Goal: Task Accomplishment & Management: Manage account settings

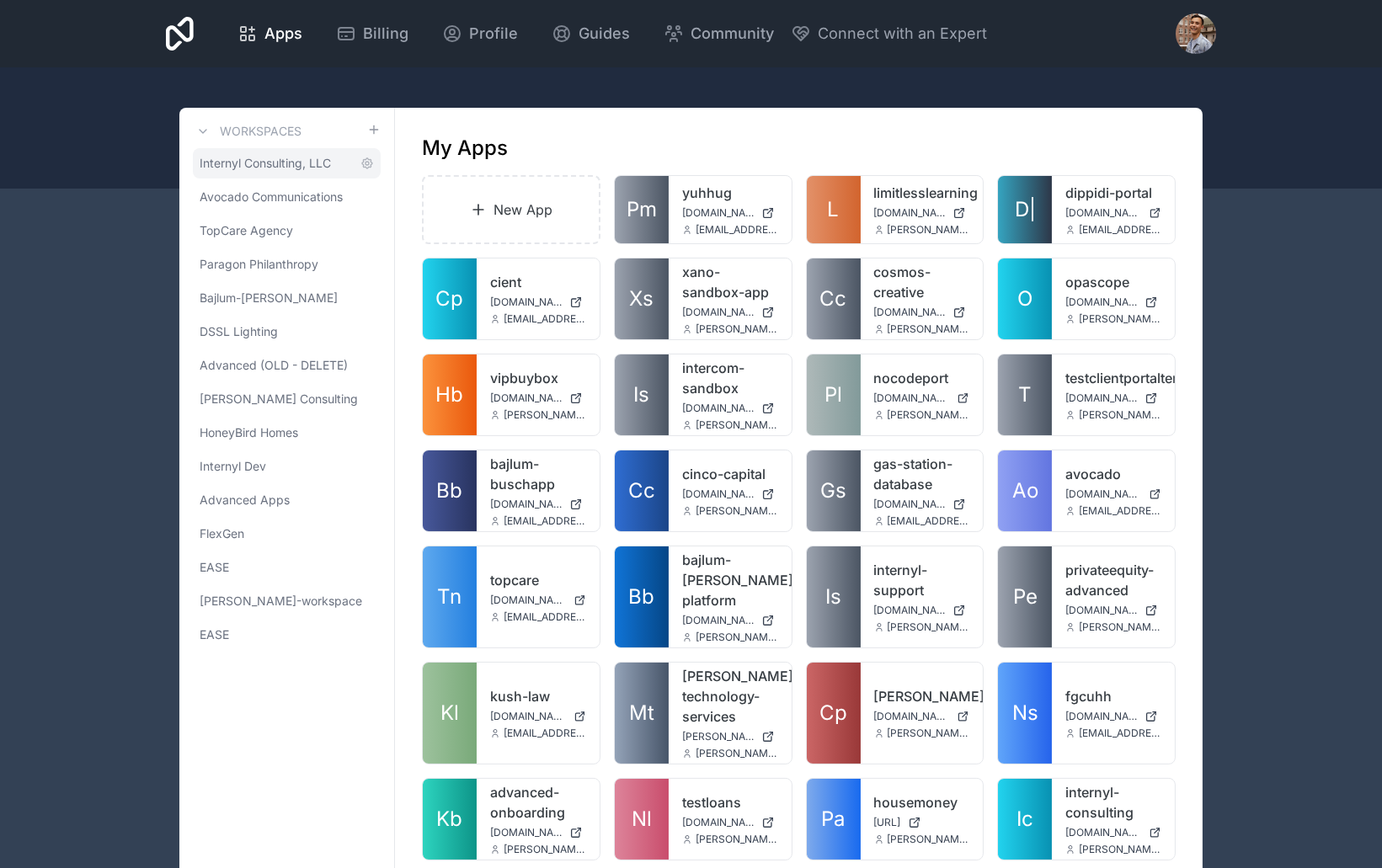
click at [289, 168] on span "Internyl Consulting, LLC" at bounding box center [266, 163] width 131 height 16
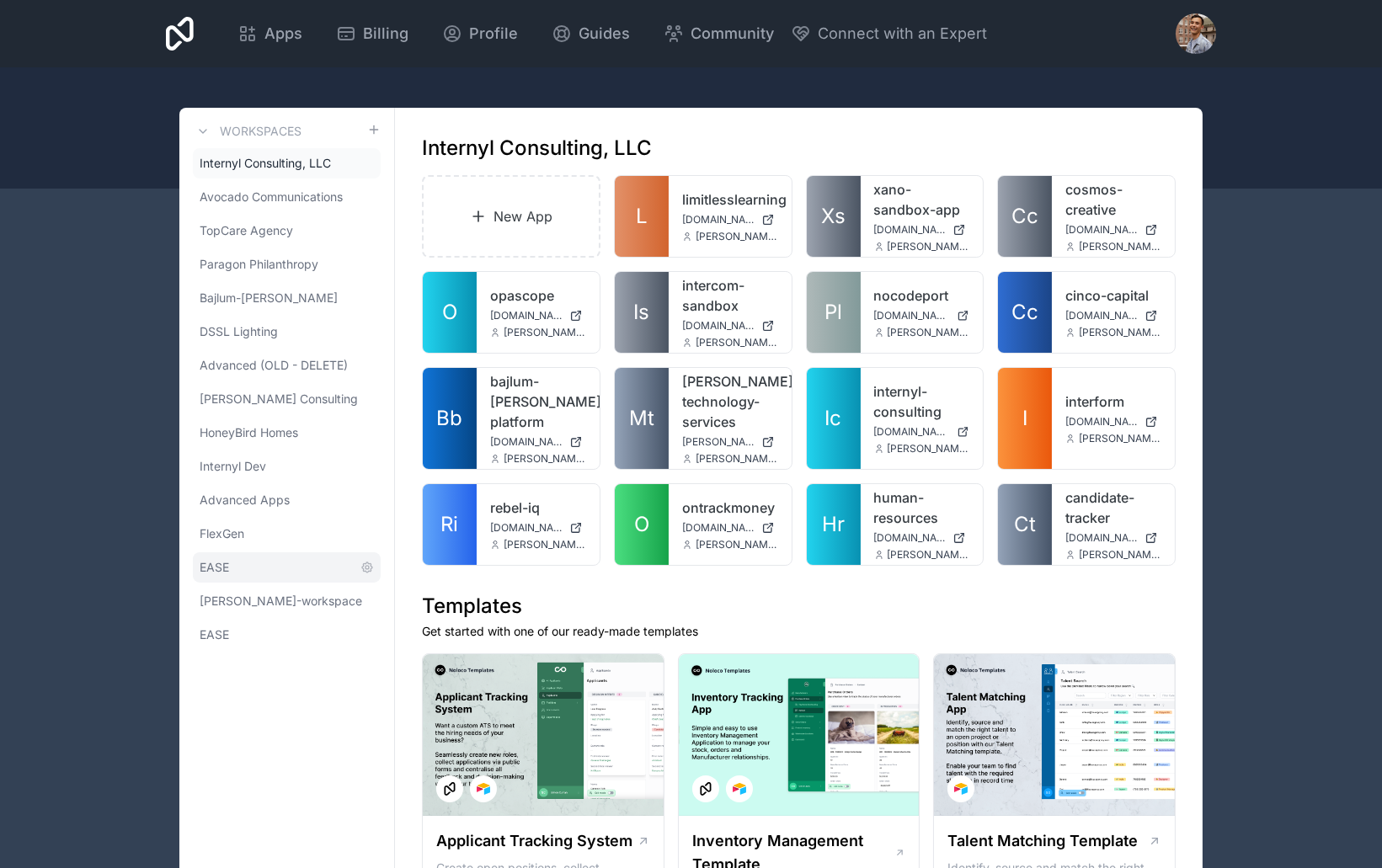
click at [206, 568] on span "EASE" at bounding box center [214, 567] width 29 height 16
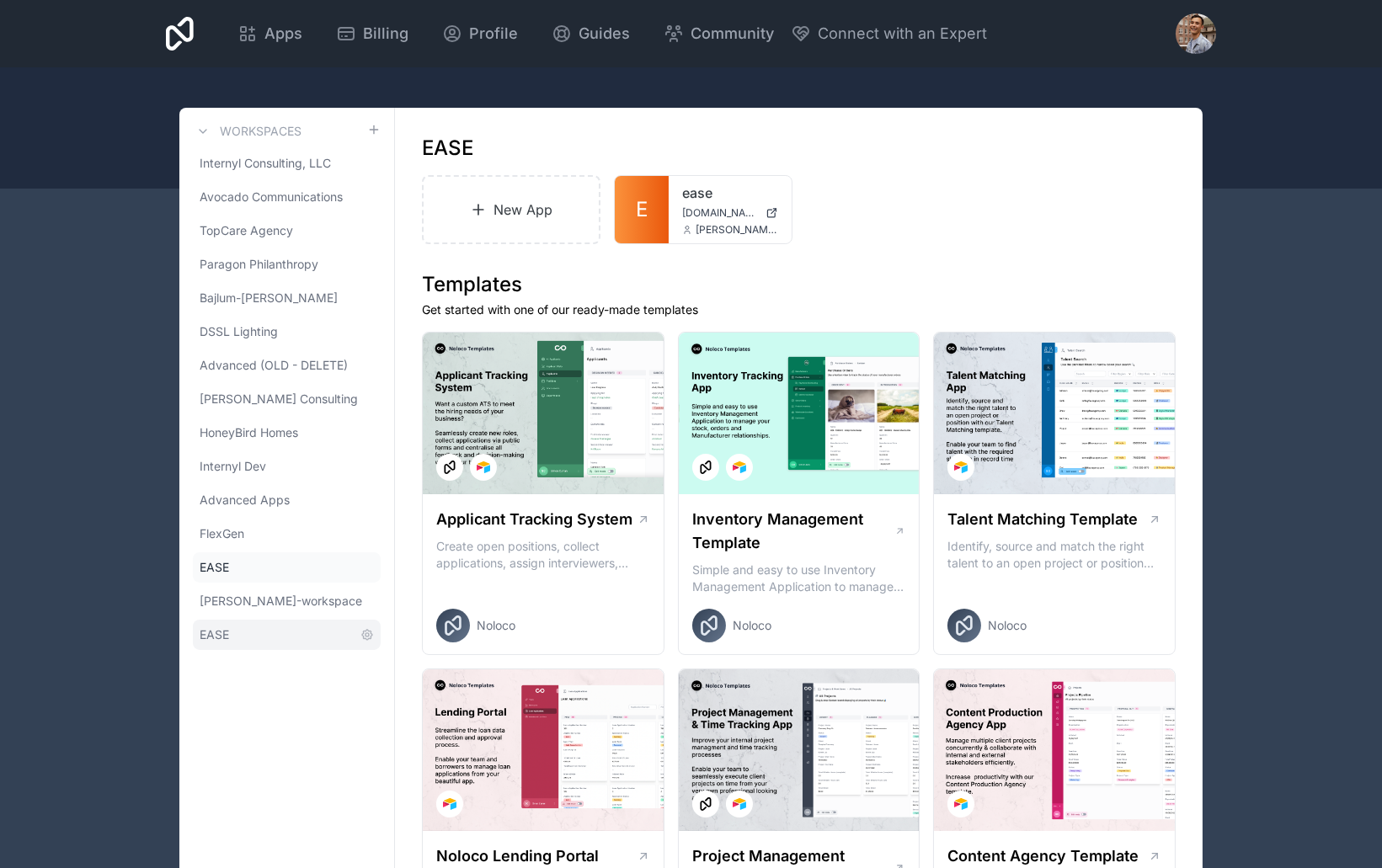
click at [261, 633] on link "EASE" at bounding box center [286, 635] width 188 height 30
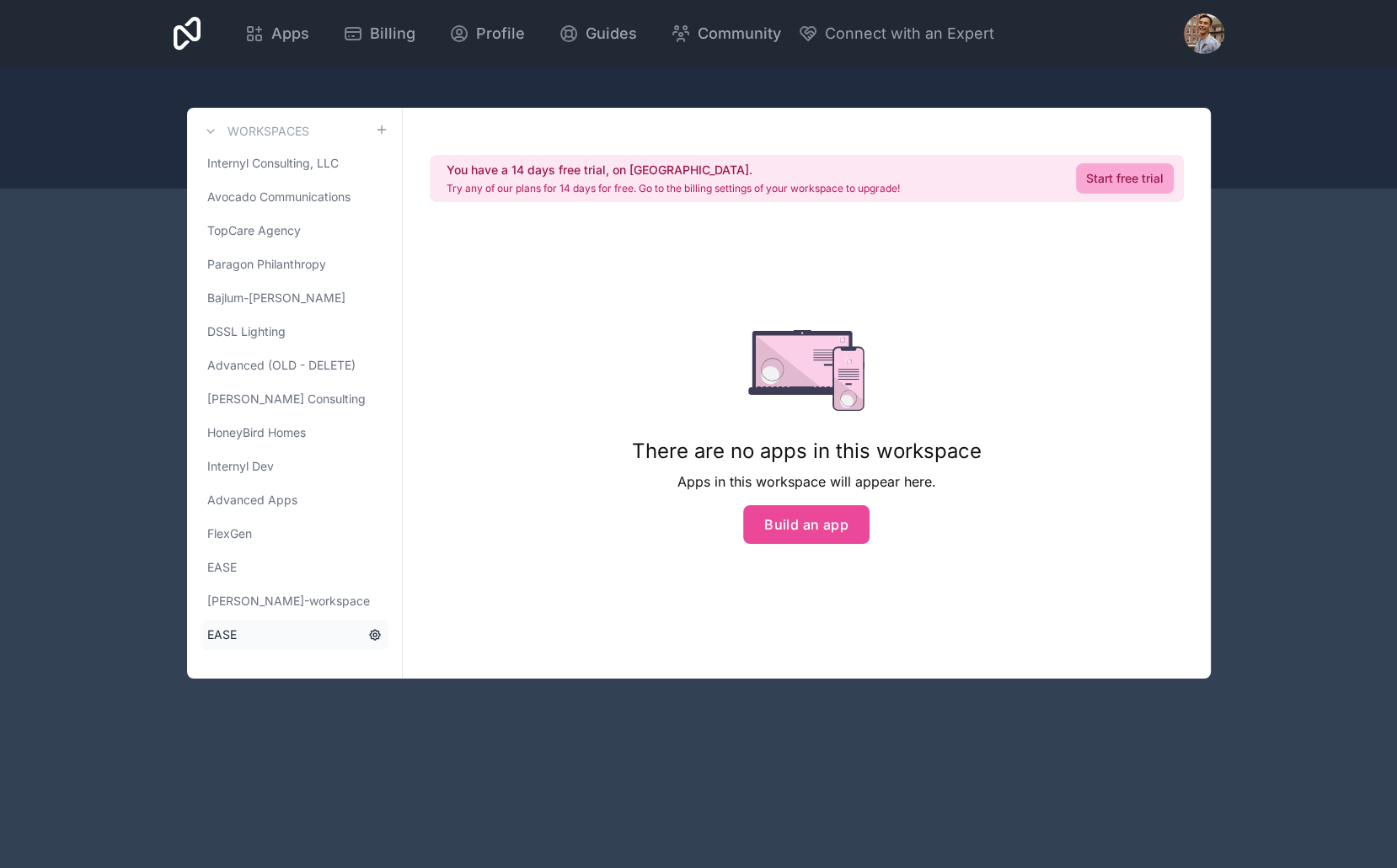
click at [371, 631] on icon at bounding box center [375, 635] width 14 height 14
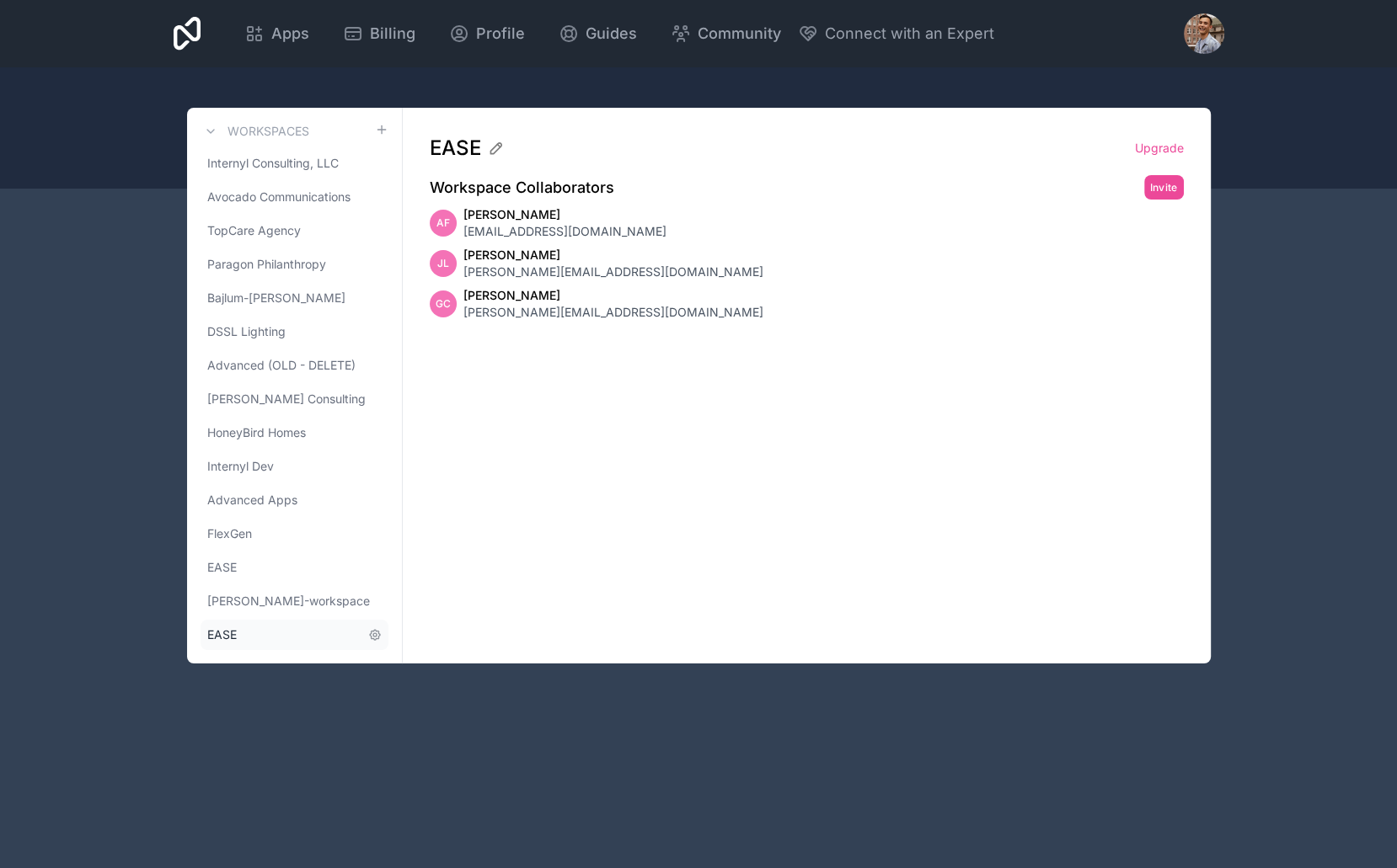
click at [302, 632] on link "EASE" at bounding box center [294, 635] width 188 height 30
click at [497, 233] on span "[EMAIL_ADDRESS][DOMAIN_NAME]" at bounding box center [565, 231] width 203 height 16
click at [477, 230] on span "[EMAIL_ADDRESS][DOMAIN_NAME]" at bounding box center [565, 231] width 203 height 16
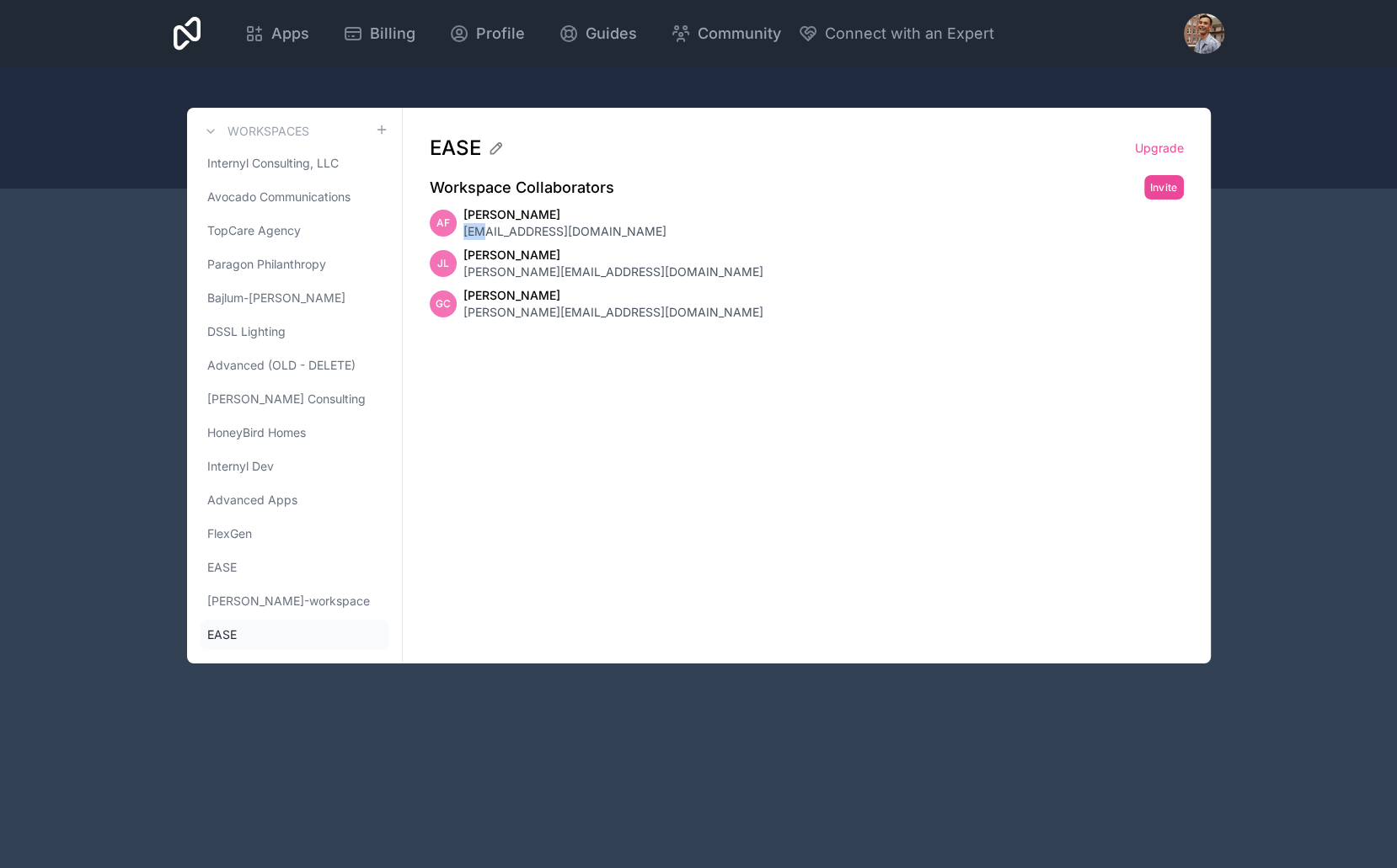
click at [477, 230] on span "[EMAIL_ADDRESS][DOMAIN_NAME]" at bounding box center [565, 231] width 203 height 16
copy span "[EMAIL_ADDRESS][DOMAIN_NAME]"
click at [473, 230] on span "[EMAIL_ADDRESS][DOMAIN_NAME]" at bounding box center [565, 231] width 203 height 16
drag, startPoint x: 465, startPoint y: 230, endPoint x: 599, endPoint y: 238, distance: 134.2
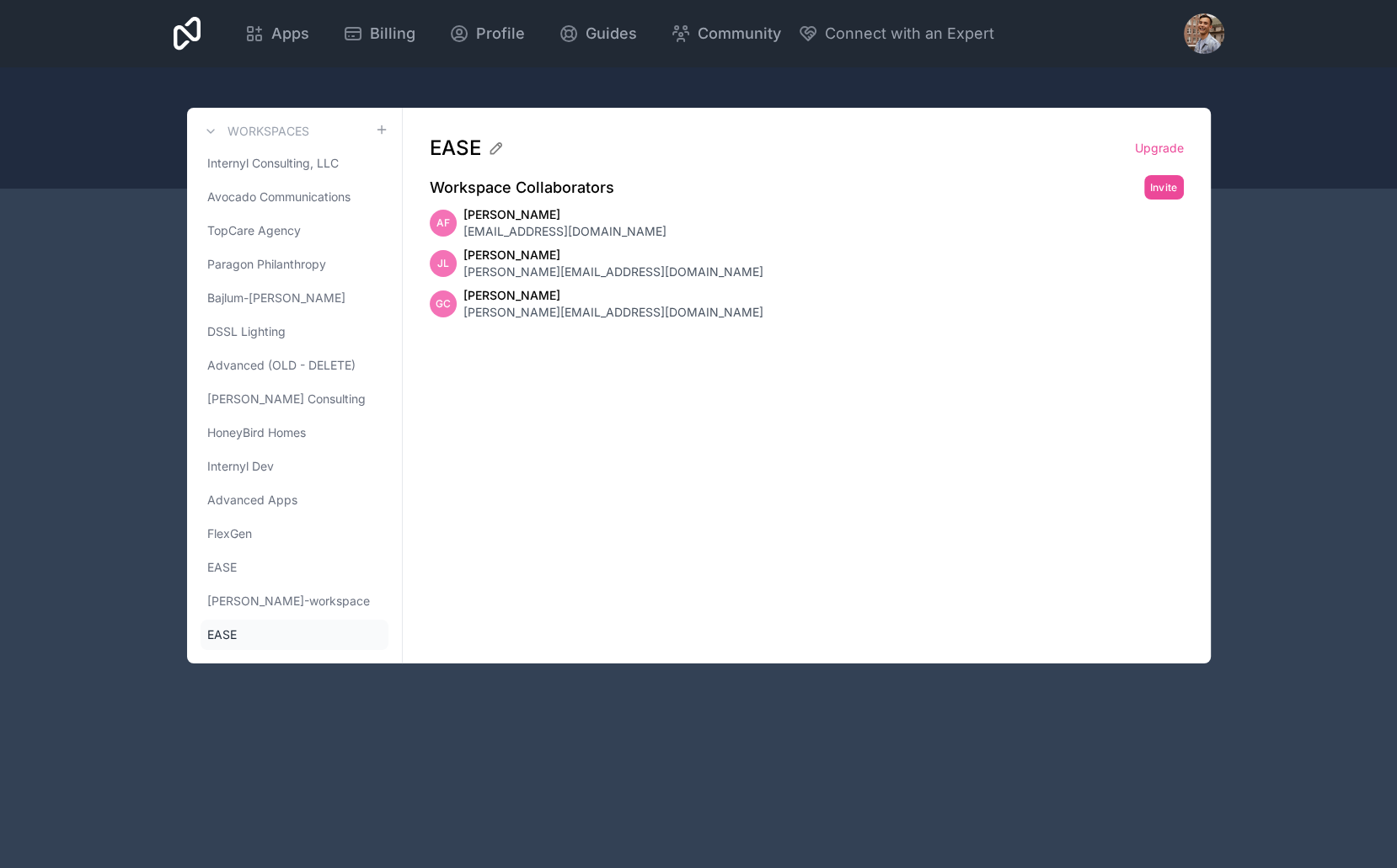
click at [599, 238] on div "AF [PERSON_NAME] [EMAIL_ADDRESS][DOMAIN_NAME]" at bounding box center [807, 223] width 754 height 34
click at [302, 565] on link "EASE" at bounding box center [294, 567] width 188 height 30
drag, startPoint x: 497, startPoint y: 232, endPoint x: 662, endPoint y: 228, distance: 165.0
click at [664, 232] on div "AF [PERSON_NAME] [PERSON_NAME][EMAIL_ADDRESS][DOMAIN_NAME]" at bounding box center [807, 223] width 754 height 34
click at [548, 227] on span "[PERSON_NAME][EMAIL_ADDRESS][DOMAIN_NAME]" at bounding box center [613, 231] width 300 height 16
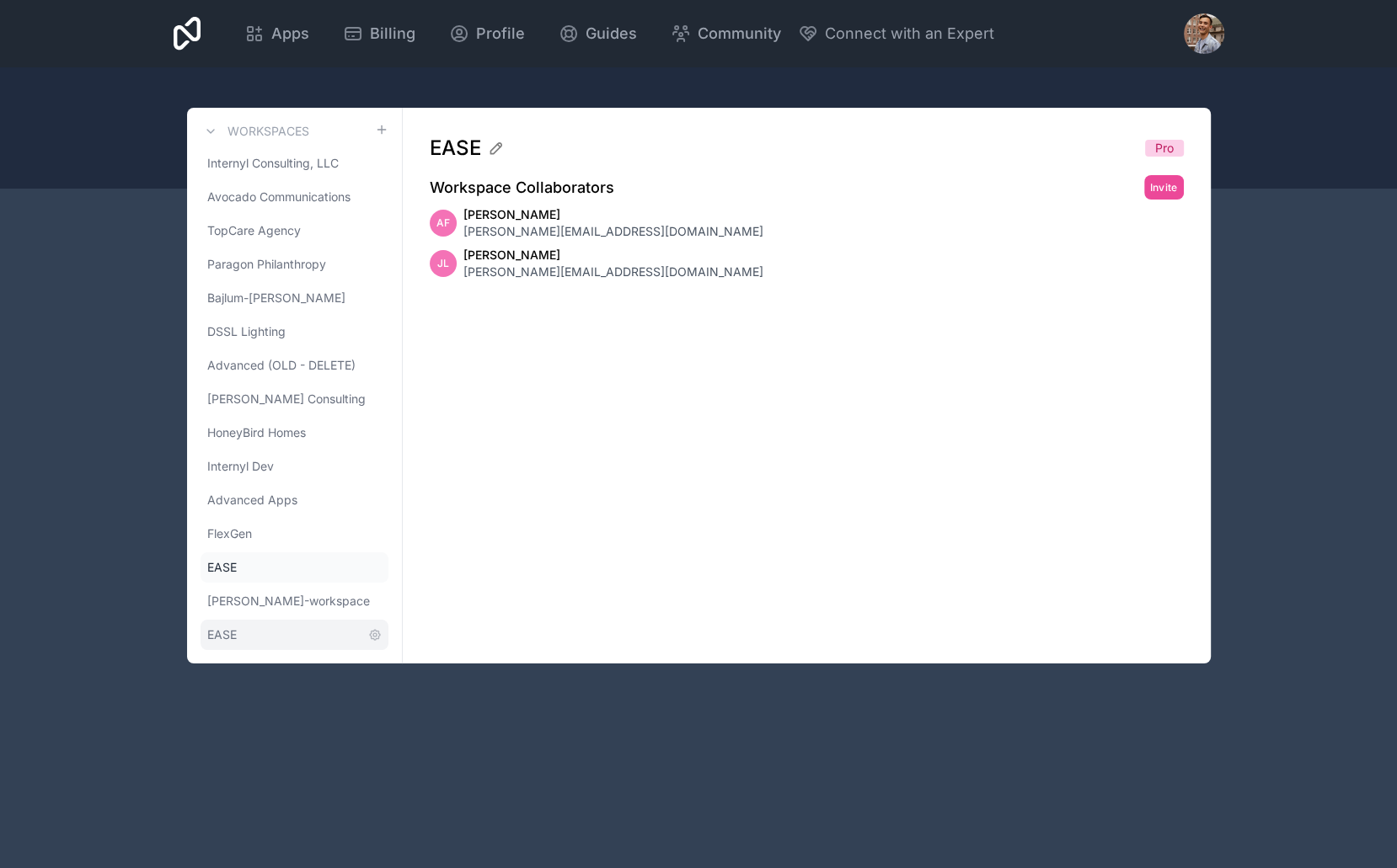
click at [230, 638] on span "EASE" at bounding box center [222, 635] width 29 height 16
click at [494, 553] on div "EASE Upgrade Workspace Collaborators Invite AF [PERSON_NAME] [EMAIL_ADDRESS][DO…" at bounding box center [807, 386] width 808 height 556
click at [301, 564] on link "EASE" at bounding box center [294, 567] width 188 height 30
click at [272, 631] on link "EASE" at bounding box center [294, 635] width 188 height 30
click at [487, 252] on span "[PERSON_NAME]" at bounding box center [613, 254] width 300 height 16
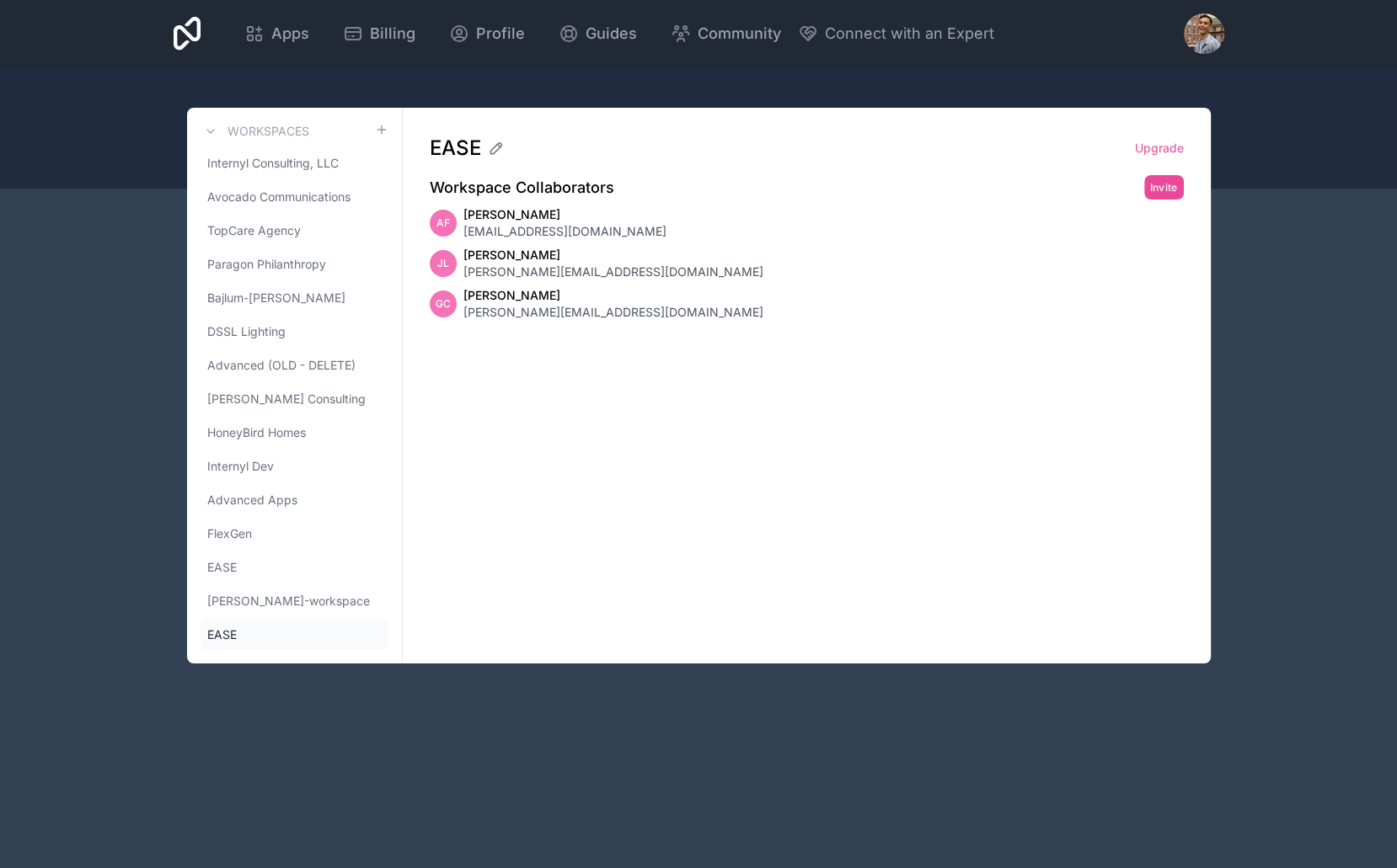
click at [1048, 275] on div "[PERSON_NAME] Lee [EMAIL_ADDRESS][DOMAIN_NAME]" at bounding box center [807, 263] width 754 height 34
click at [331, 511] on link "Advanced Apps" at bounding box center [294, 500] width 188 height 30
click at [276, 632] on link "EASE (OLD)" at bounding box center [294, 635] width 188 height 30
click at [374, 634] on icon at bounding box center [375, 635] width 14 height 14
click at [257, 568] on link "EASE" at bounding box center [294, 567] width 188 height 30
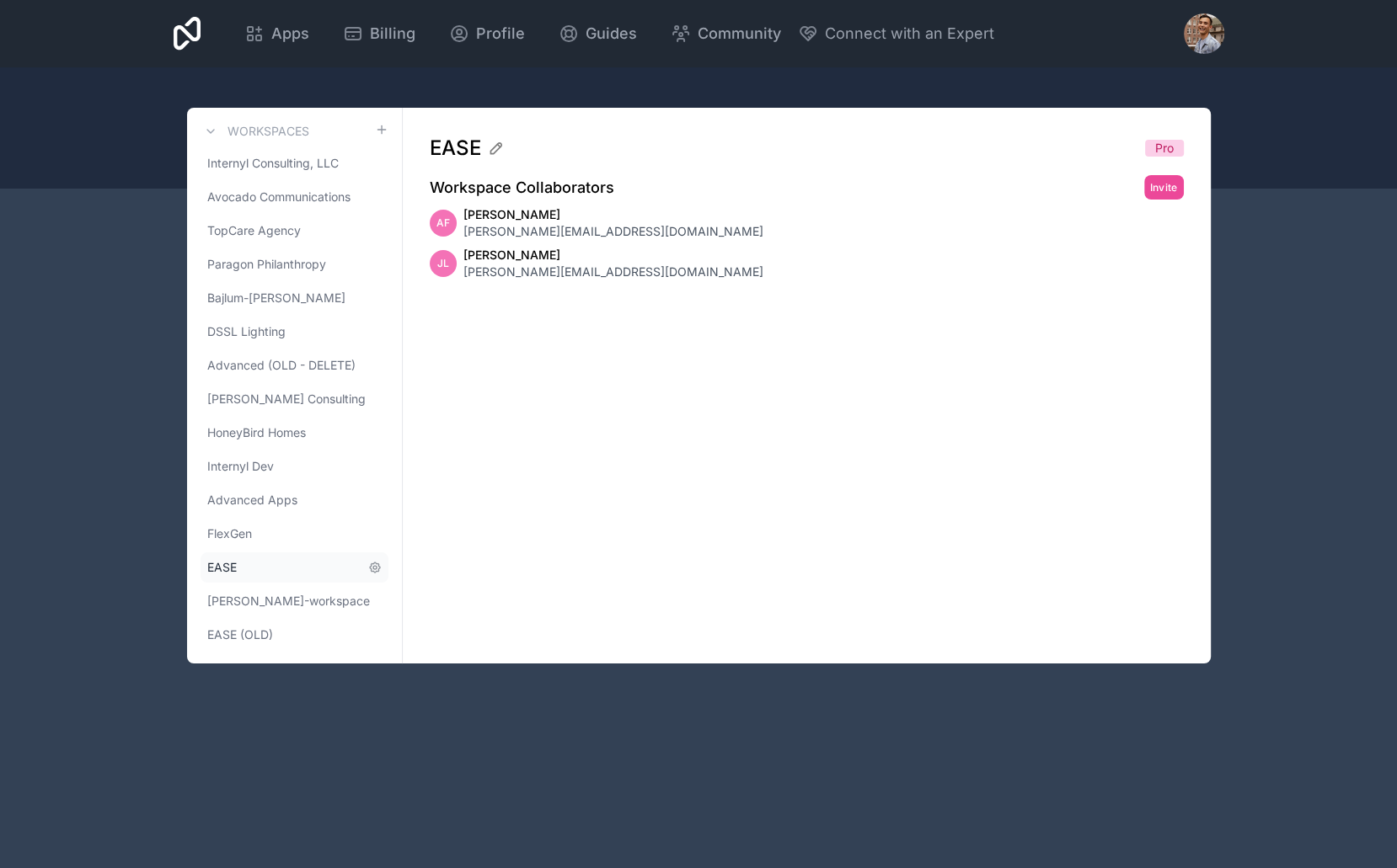
click at [252, 565] on link "EASE" at bounding box center [294, 567] width 188 height 30
click at [272, 520] on link "FlexGen" at bounding box center [294, 533] width 188 height 30
click at [253, 576] on link "EASE" at bounding box center [294, 567] width 188 height 30
click at [280, 158] on span "Internyl Consulting, LLC" at bounding box center [273, 163] width 131 height 16
click at [242, 133] on h3 "Workspaces" at bounding box center [268, 131] width 81 height 16
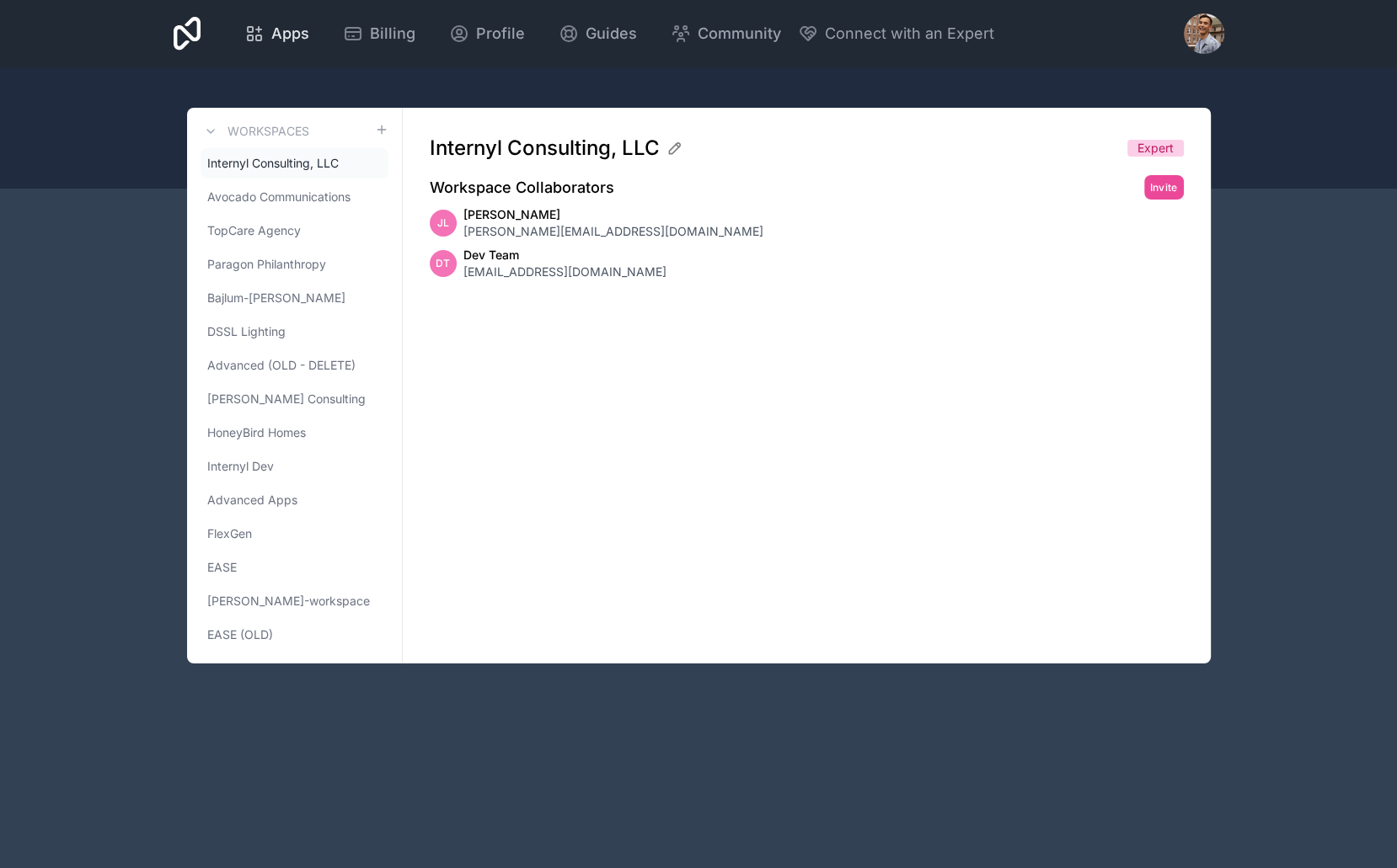
click at [278, 26] on span "Apps" at bounding box center [291, 33] width 38 height 23
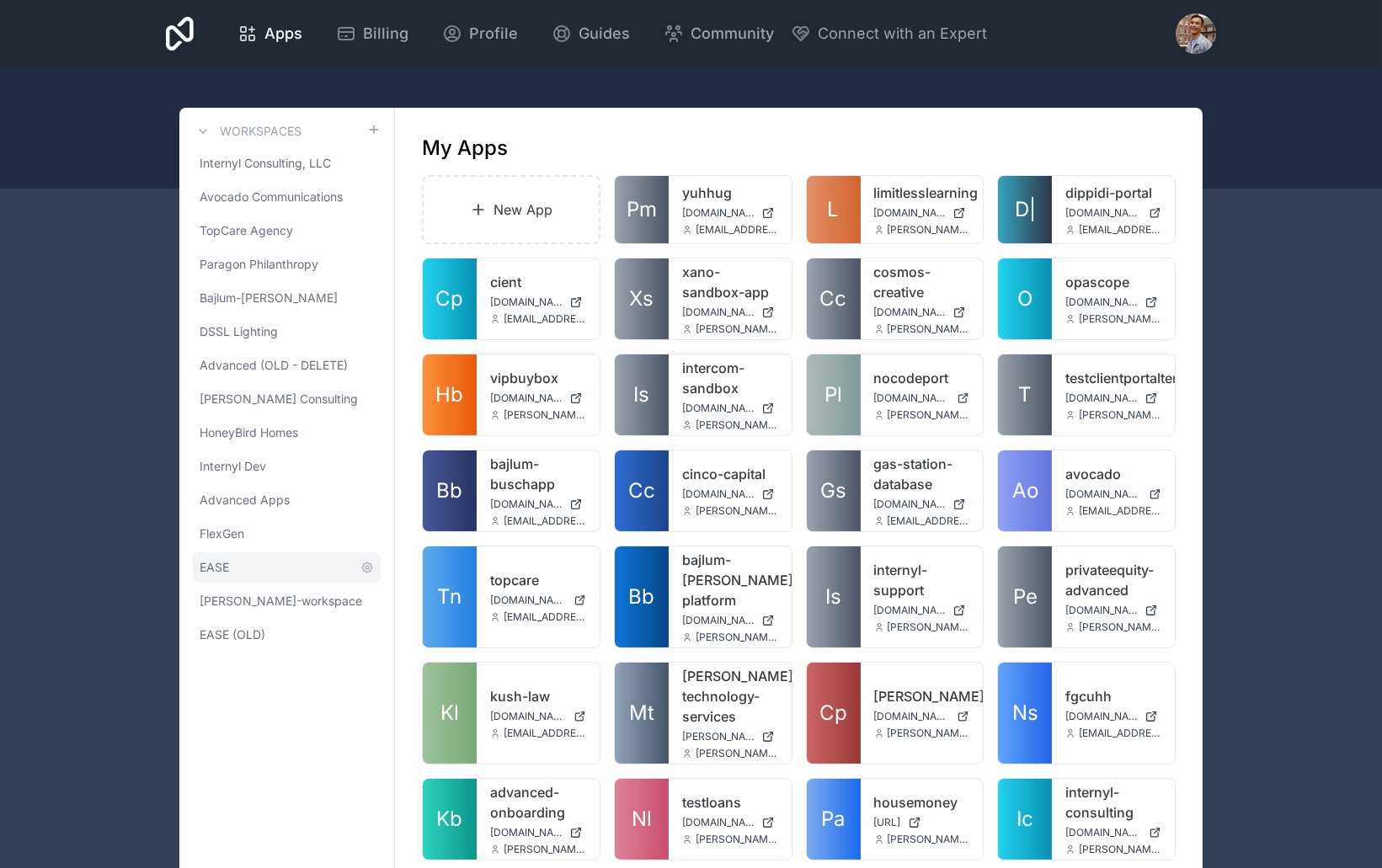
click at [285, 570] on link "EASE" at bounding box center [286, 567] width 188 height 30
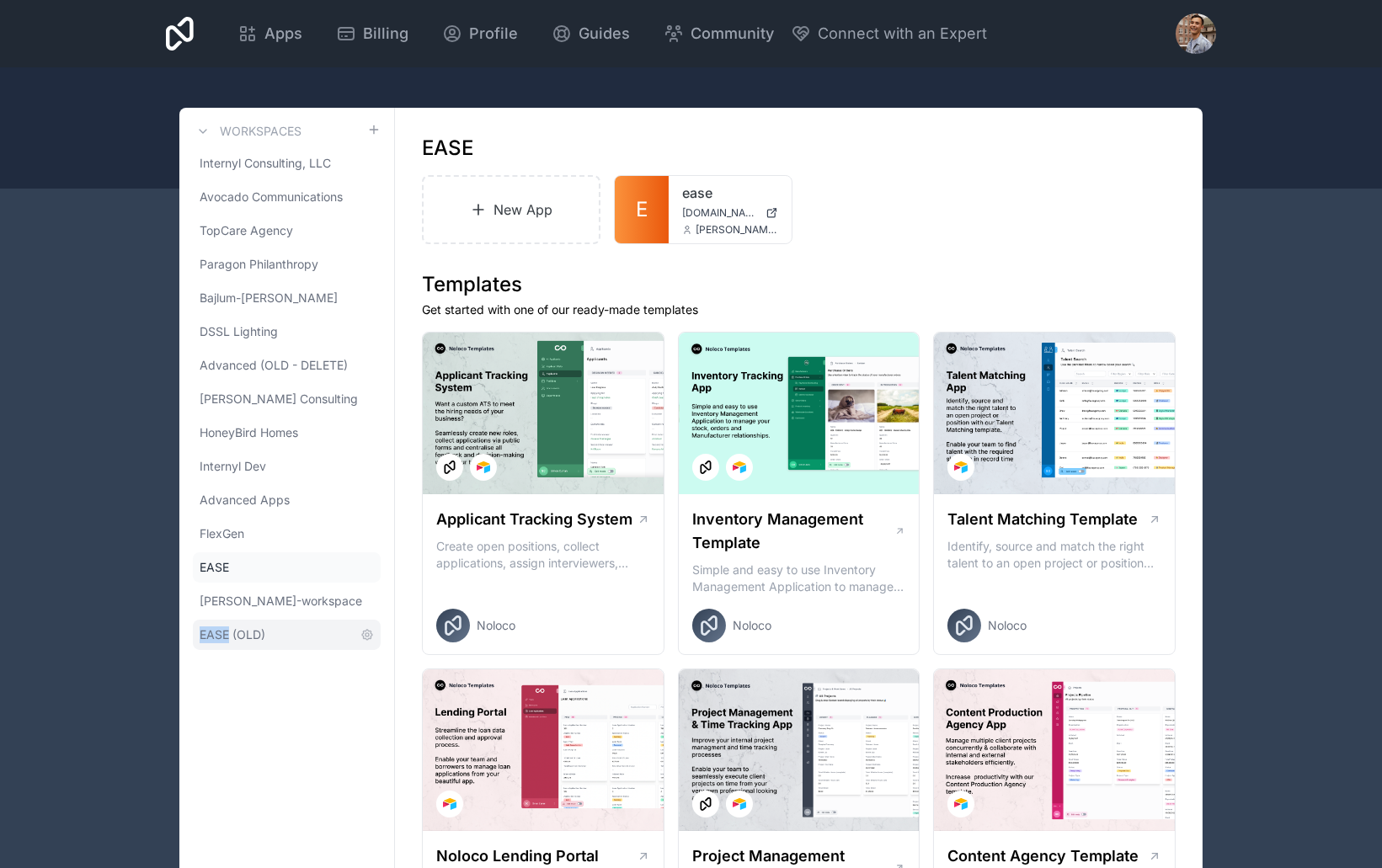
click at [292, 629] on link "EASE (OLD)" at bounding box center [286, 635] width 188 height 30
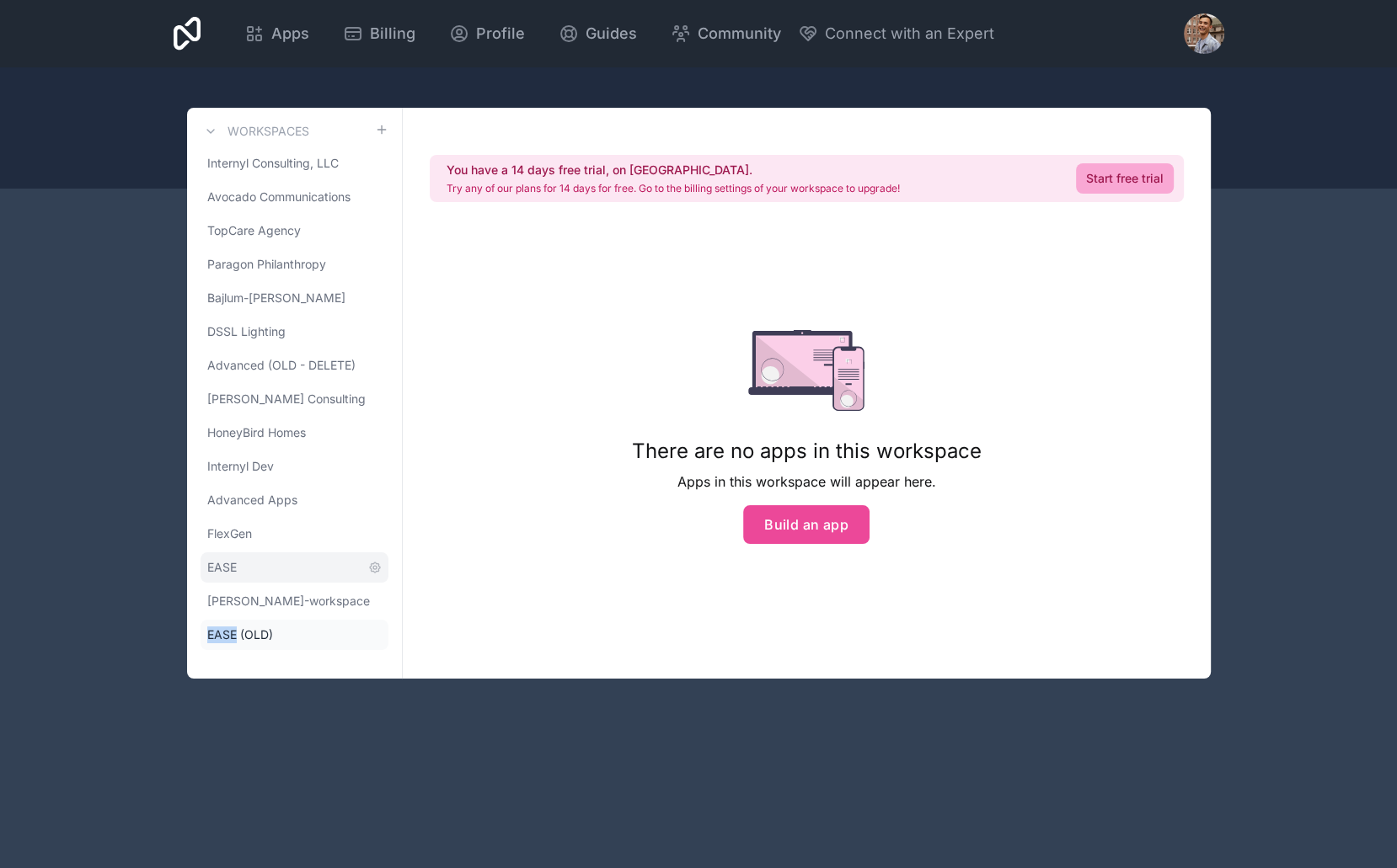
click at [292, 574] on link "EASE" at bounding box center [294, 567] width 188 height 30
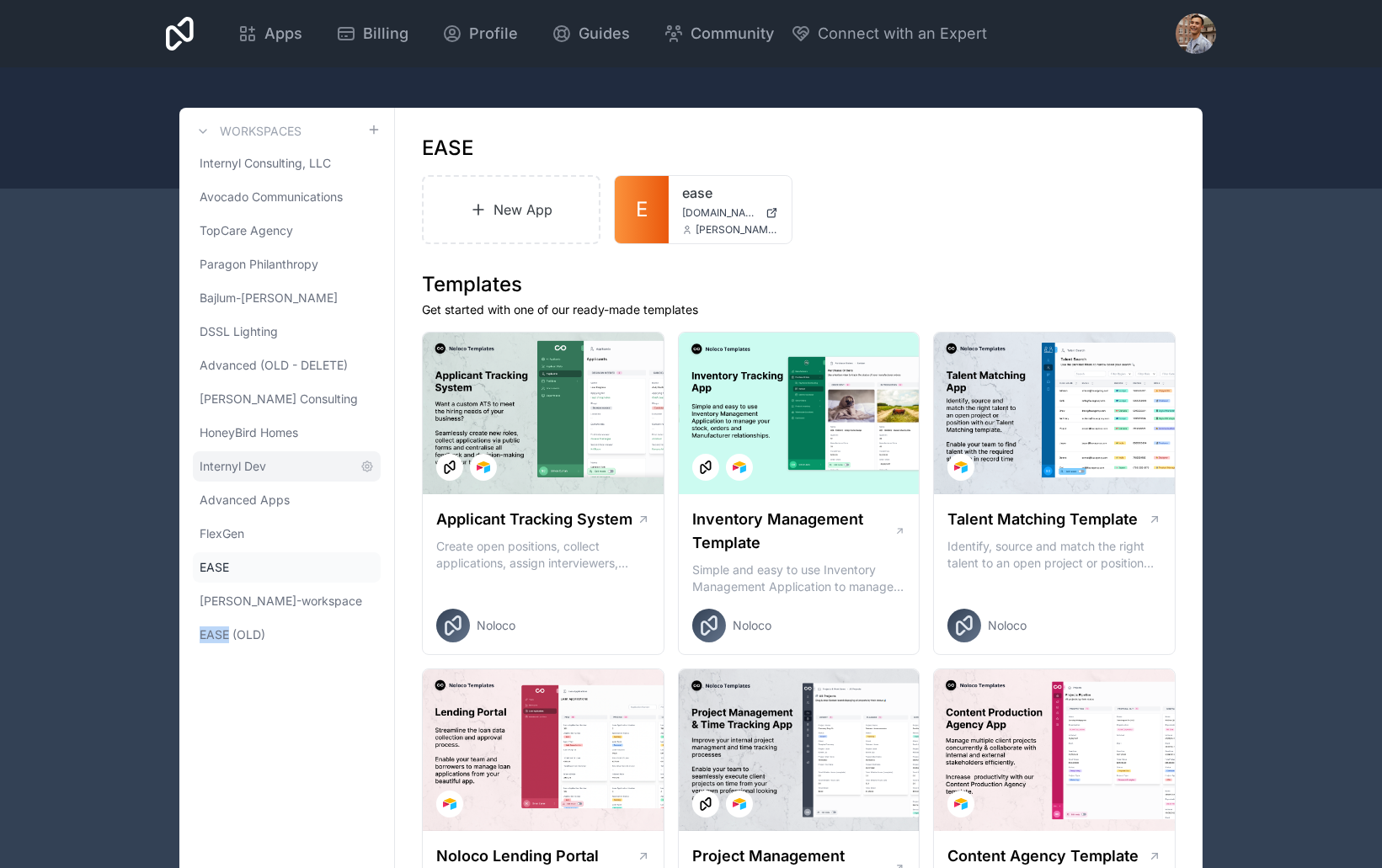
click at [312, 468] on link "Internyl Dev" at bounding box center [286, 466] width 188 height 30
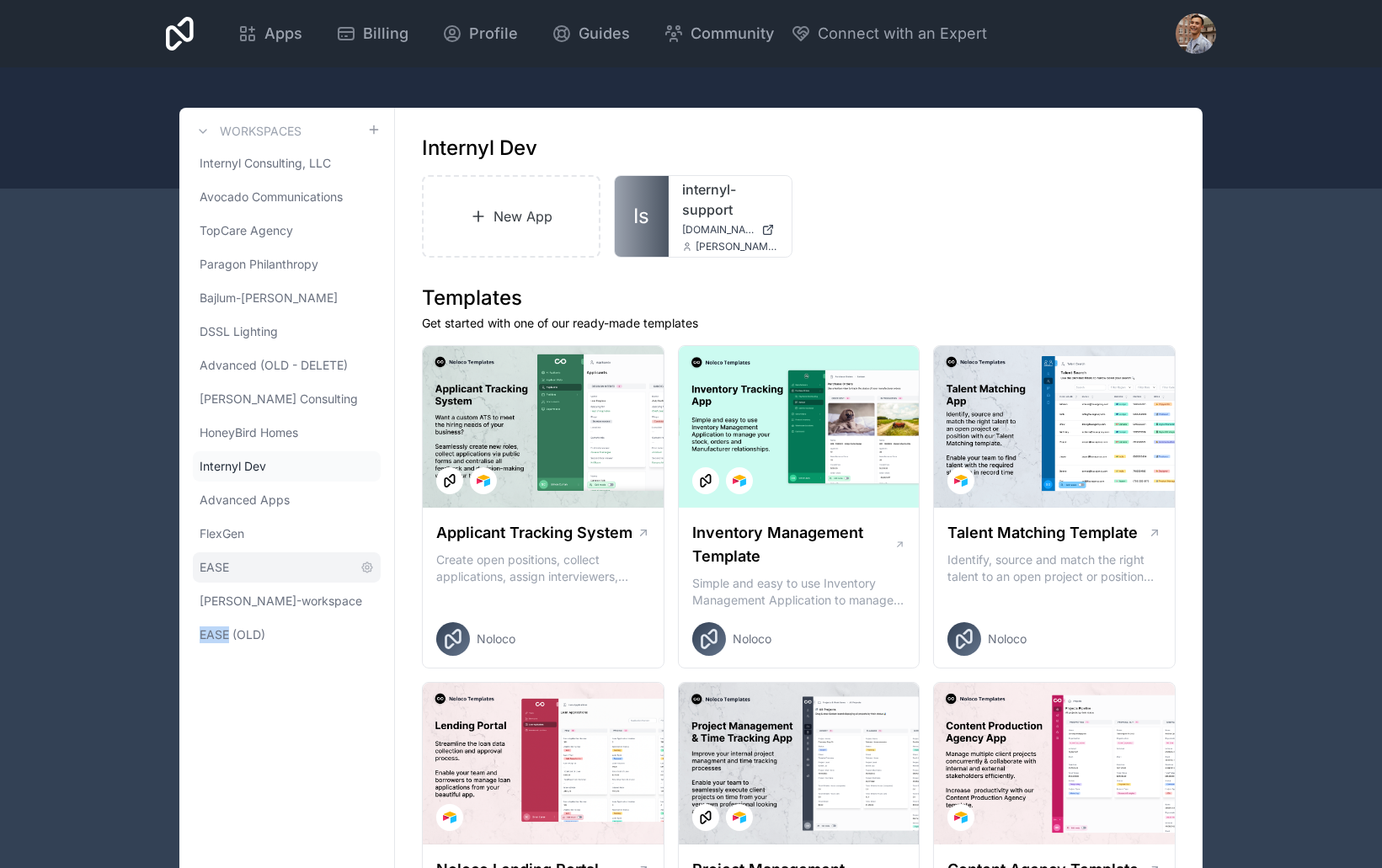
click at [258, 565] on link "EASE" at bounding box center [286, 567] width 188 height 30
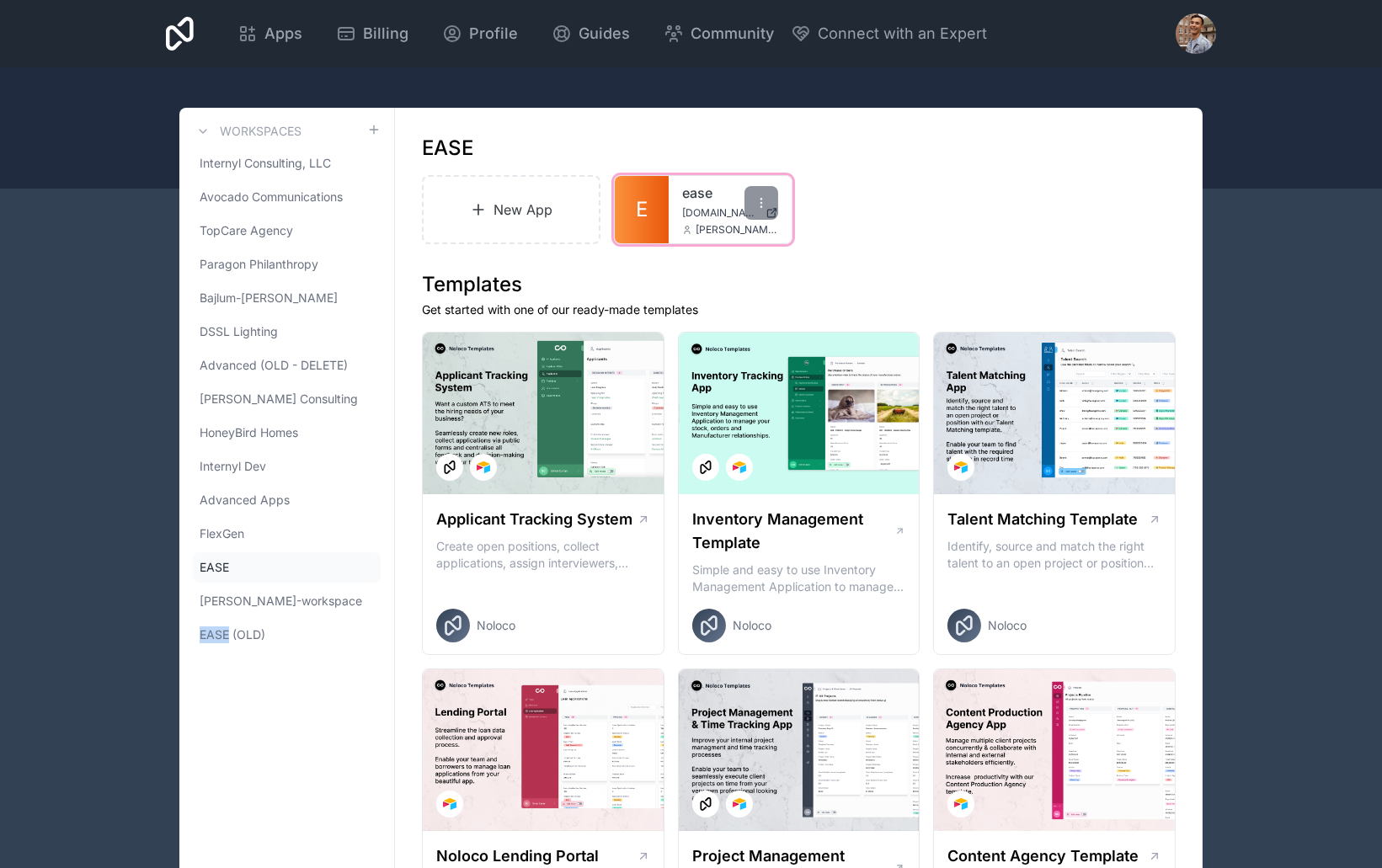
click at [634, 195] on link "E" at bounding box center [642, 210] width 54 height 67
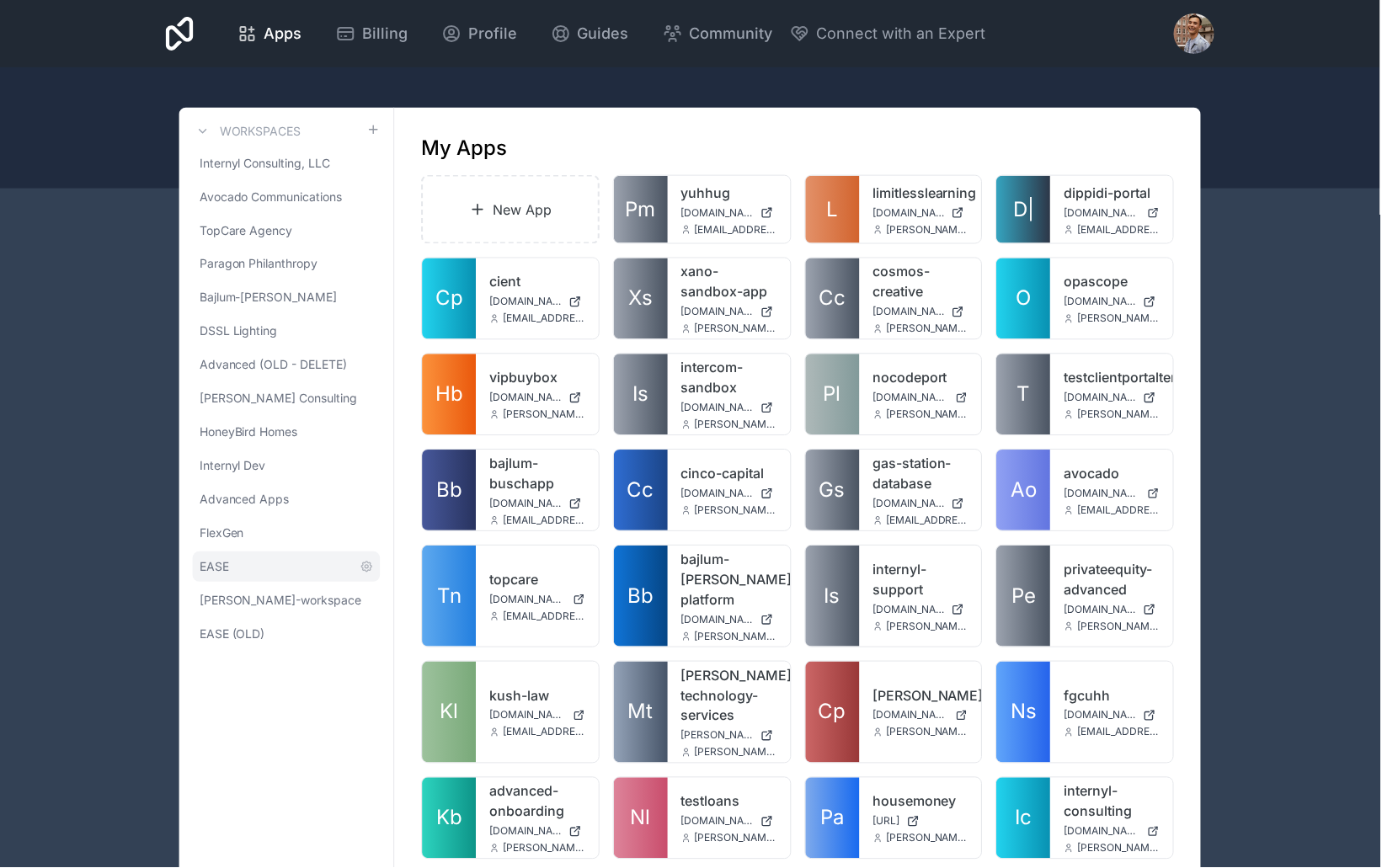
click at [271, 563] on link "EASE" at bounding box center [286, 567] width 188 height 30
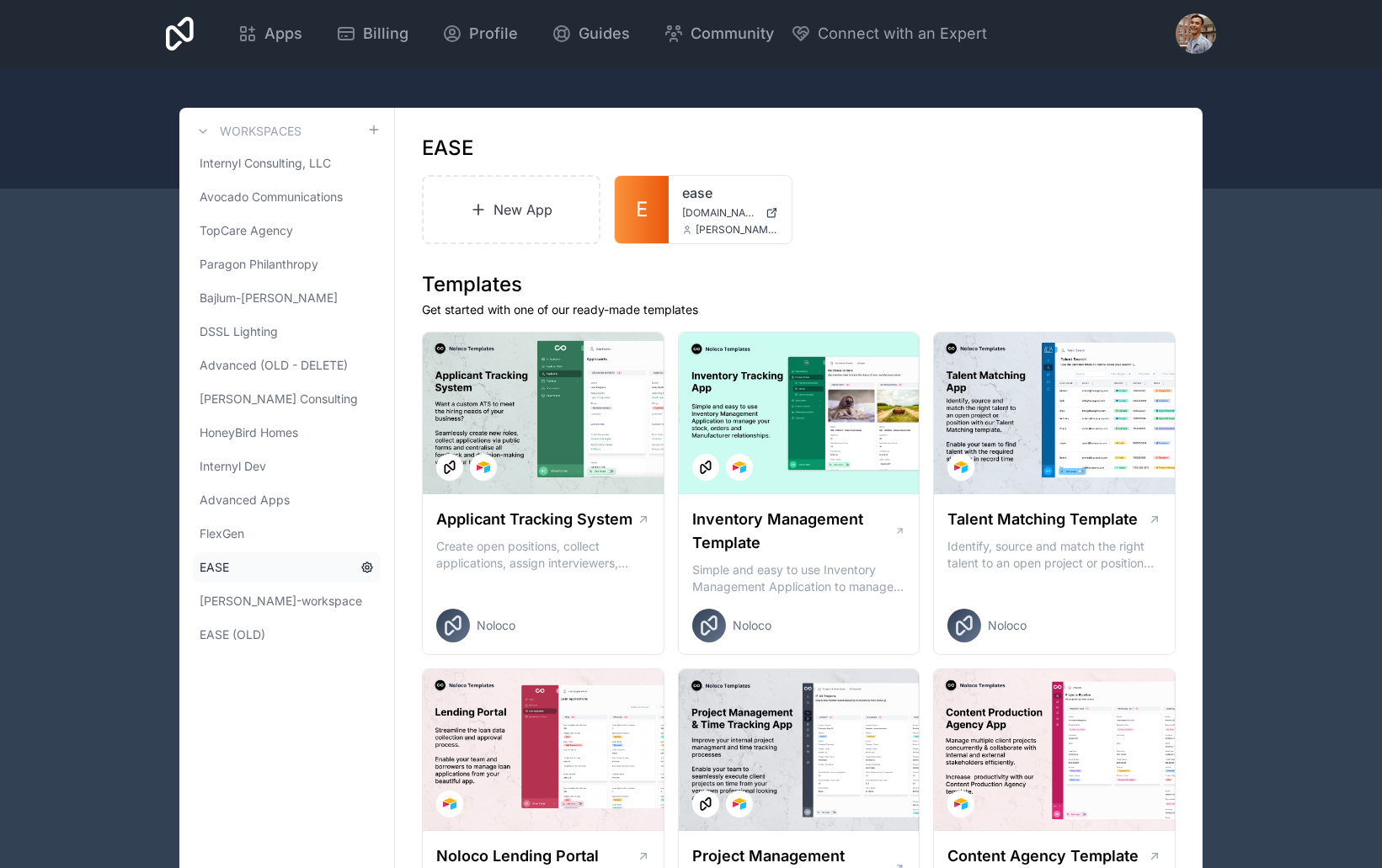
click at [366, 565] on icon at bounding box center [368, 567] width 3 height 3
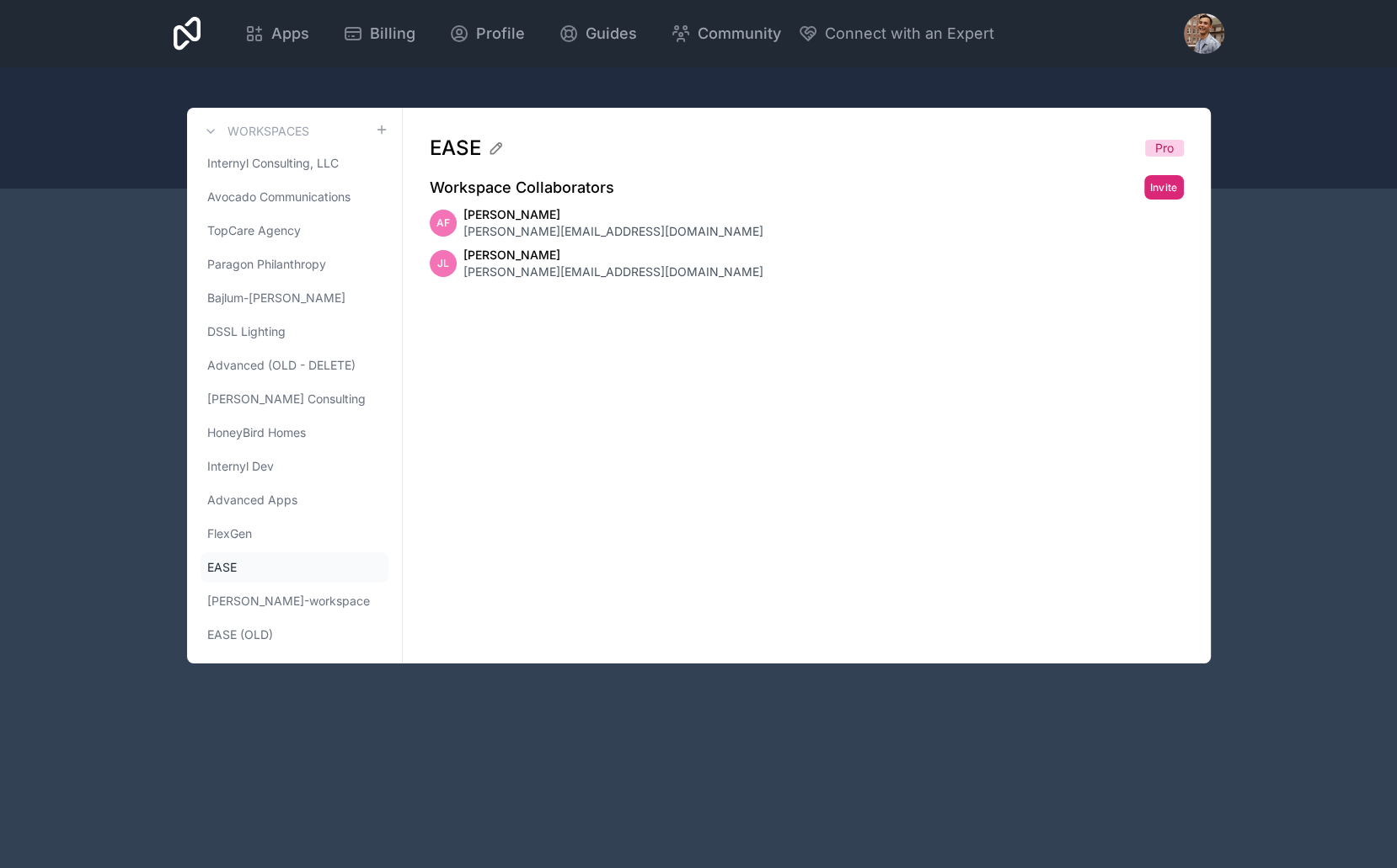
click at [1163, 191] on button "Invite" at bounding box center [1164, 188] width 40 height 24
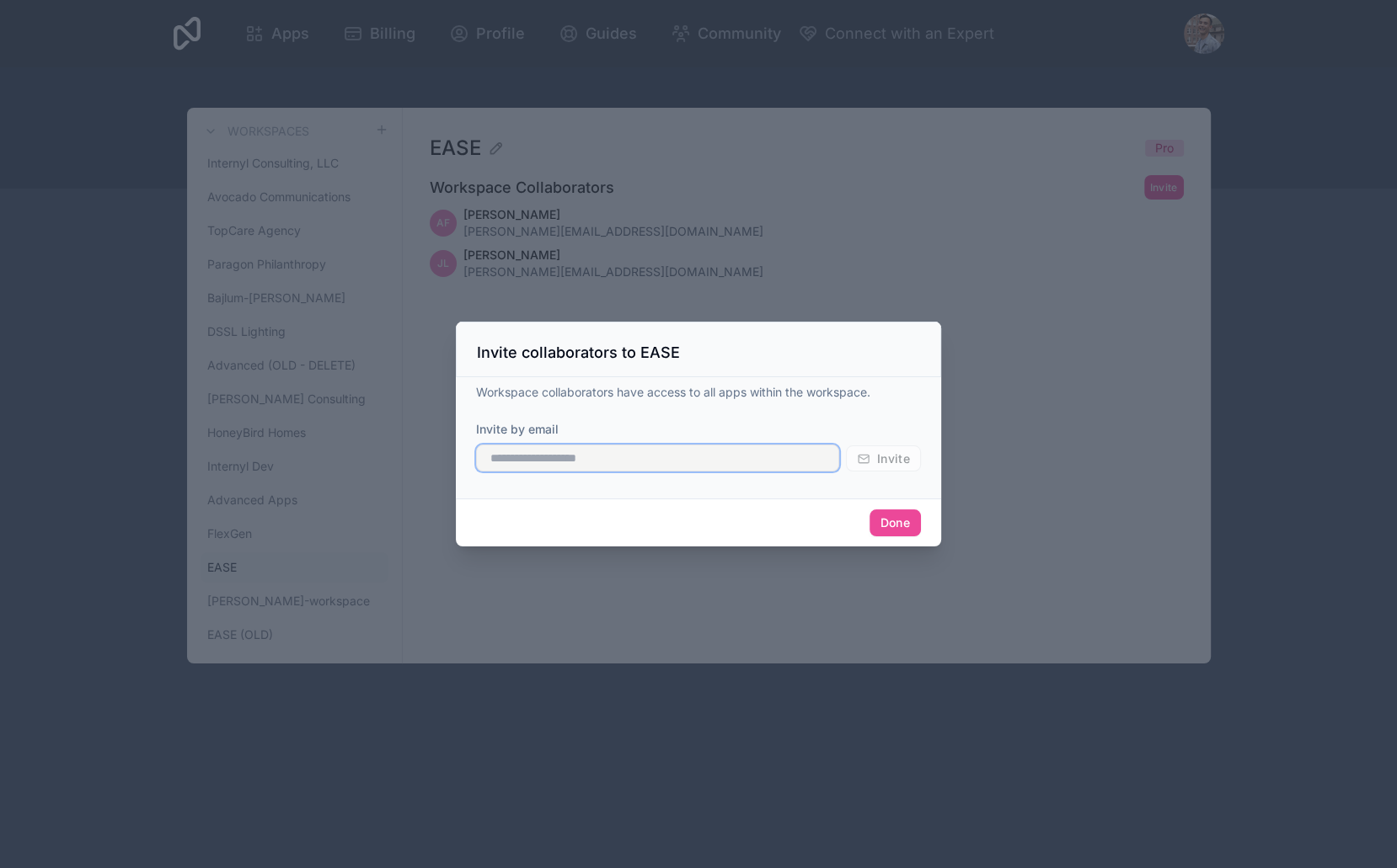
click at [657, 463] on input "text" at bounding box center [657, 457] width 363 height 27
paste input "**********"
type input "**********"
click at [881, 463] on span "Invite" at bounding box center [894, 459] width 33 height 16
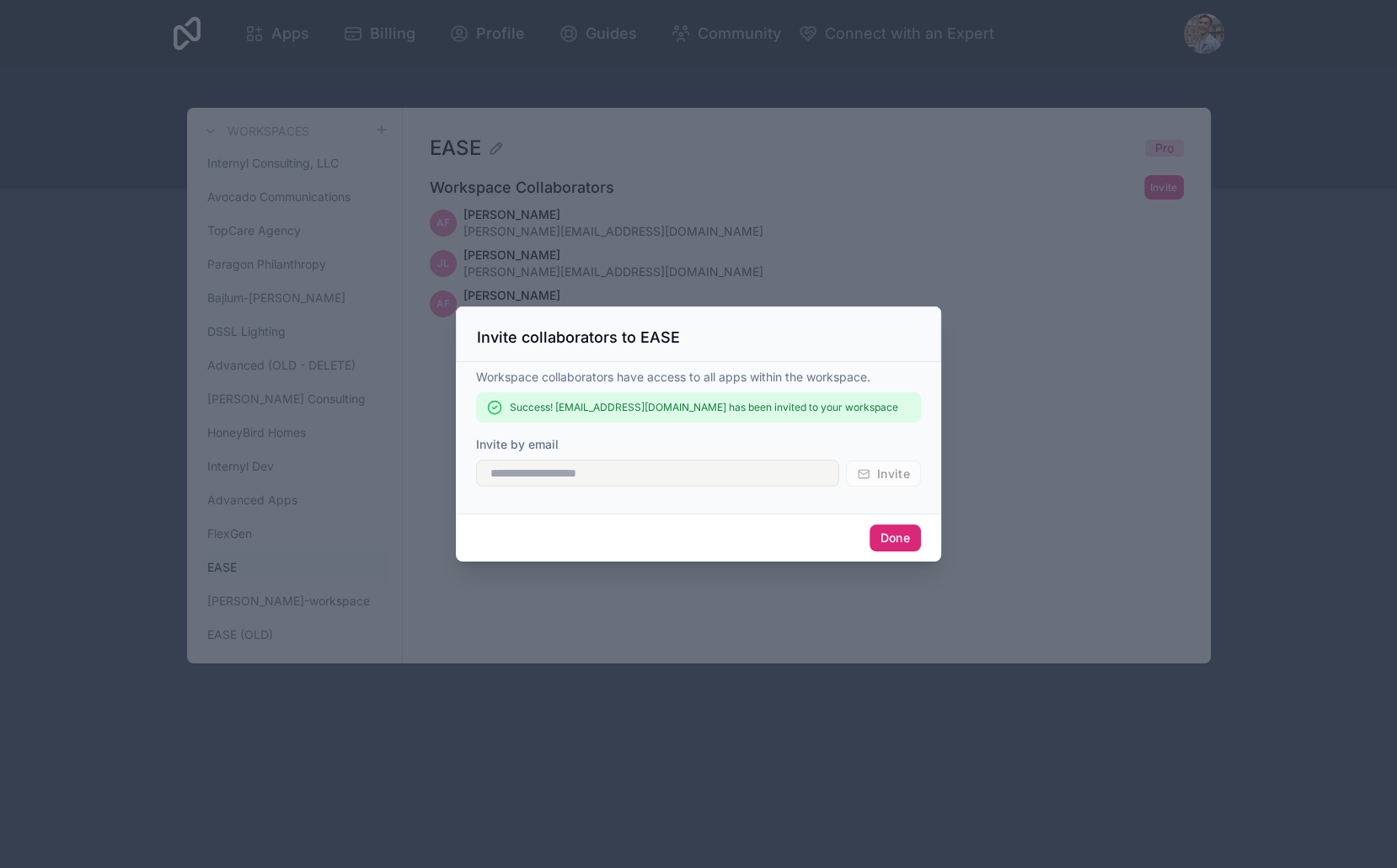
click at [894, 536] on button "Done" at bounding box center [894, 538] width 51 height 27
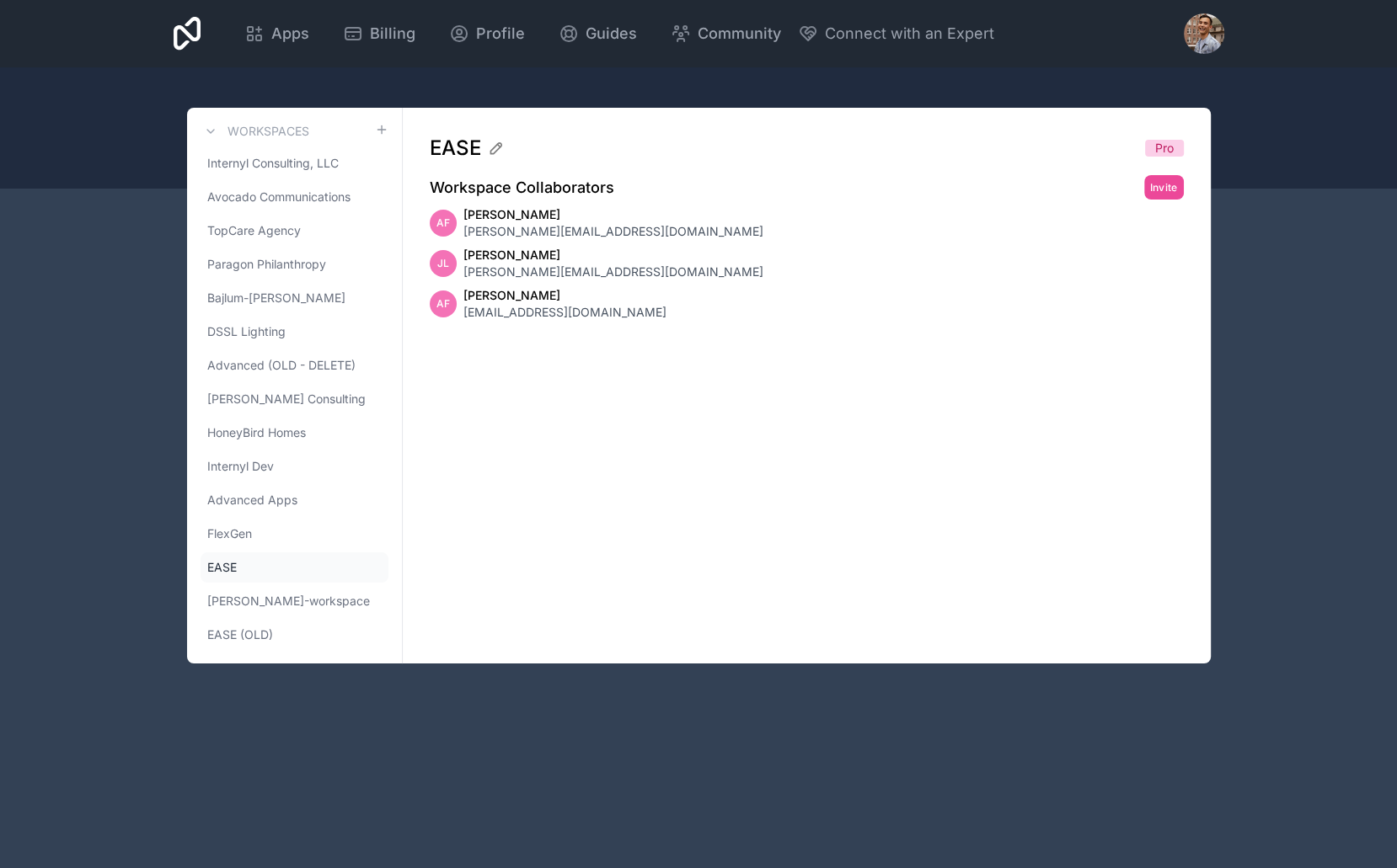
click at [661, 425] on div "EASE Pro Workspace Collaborators Invite AF Adam French adam@interform.space JL …" at bounding box center [807, 386] width 808 height 556
click at [651, 275] on div "[PERSON_NAME] Lee [EMAIL_ADDRESS][DOMAIN_NAME]" at bounding box center [807, 263] width 754 height 34
